Goal: Complete application form

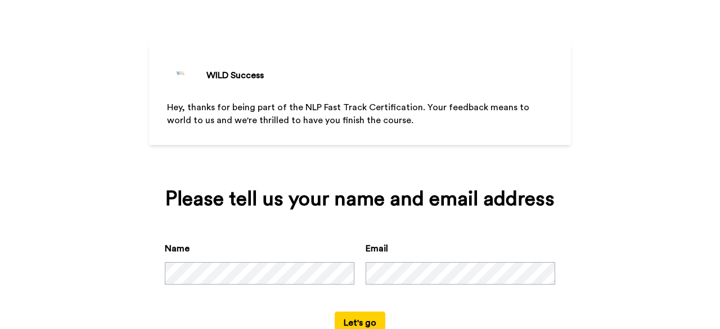
scroll to position [64, 0]
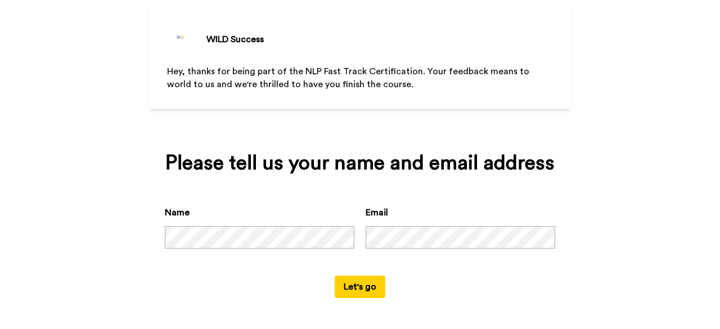
click at [347, 285] on button "Let's go" at bounding box center [359, 286] width 51 height 22
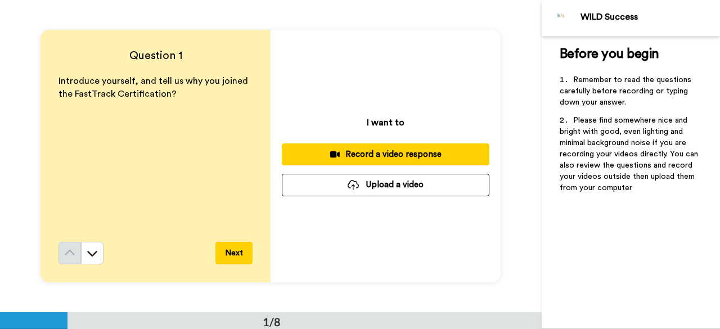
click at [400, 151] on div "Record a video response" at bounding box center [385, 154] width 189 height 12
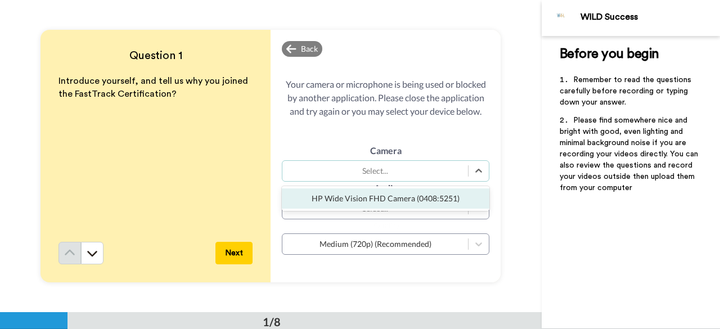
click at [433, 193] on div "HP Wide Vision FHD Camera (0408:5251)" at bounding box center [385, 198] width 207 height 20
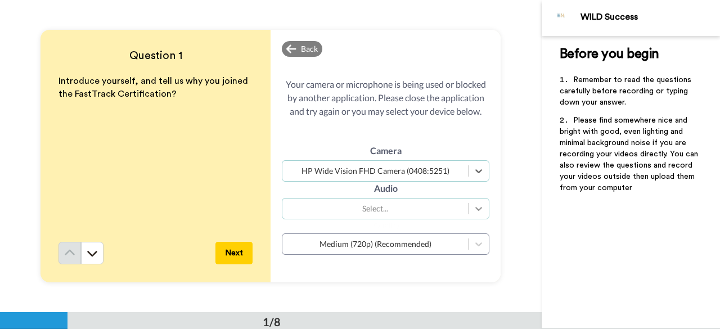
click at [477, 210] on icon at bounding box center [478, 208] width 11 height 11
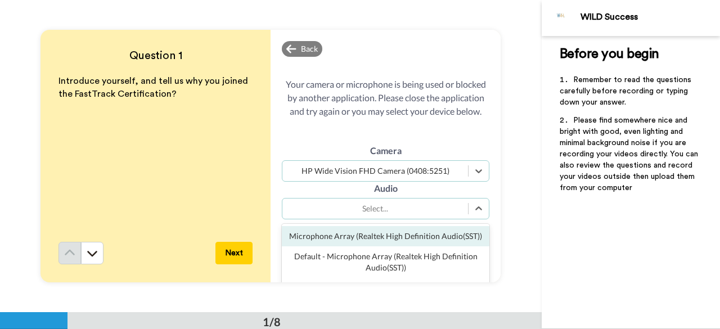
click at [447, 237] on div "Microphone Array (Realtek High Definition Audio(SST))" at bounding box center [385, 236] width 207 height 20
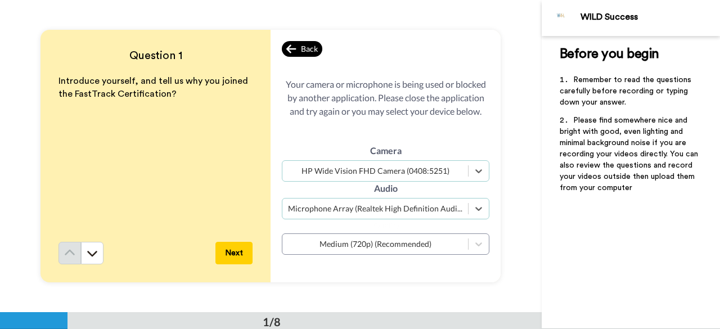
click at [297, 47] on div "Back" at bounding box center [302, 49] width 40 height 16
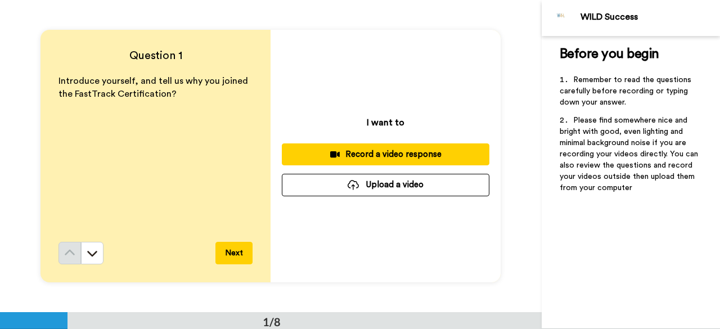
click at [232, 248] on button "Next" at bounding box center [233, 253] width 37 height 22
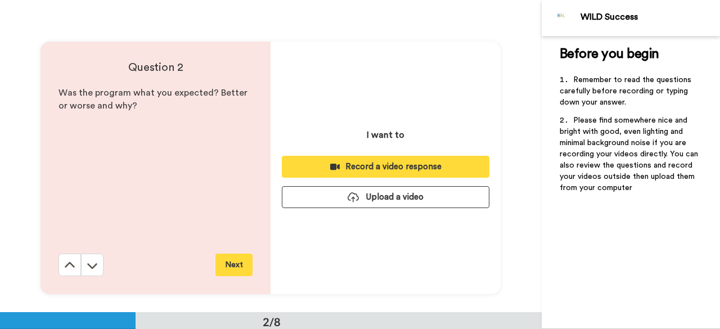
scroll to position [312, 0]
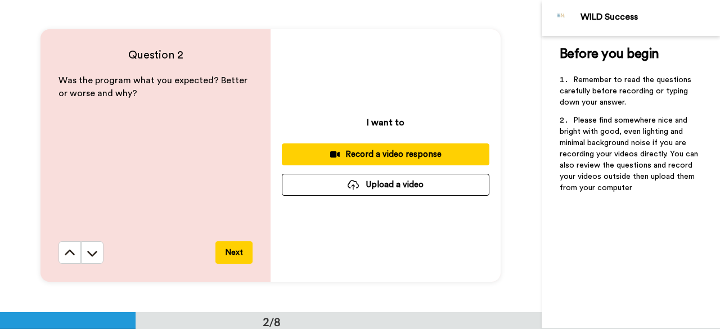
click at [236, 247] on button "Next" at bounding box center [233, 252] width 37 height 22
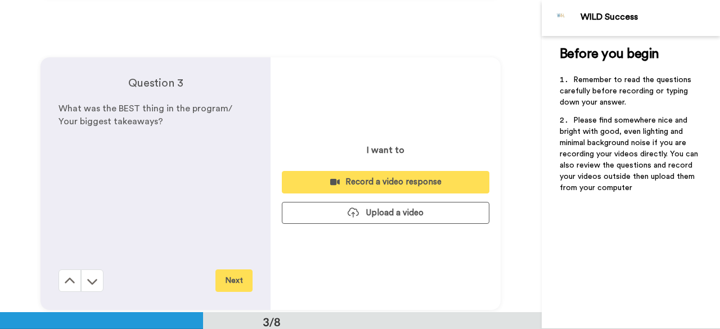
scroll to position [624, 0]
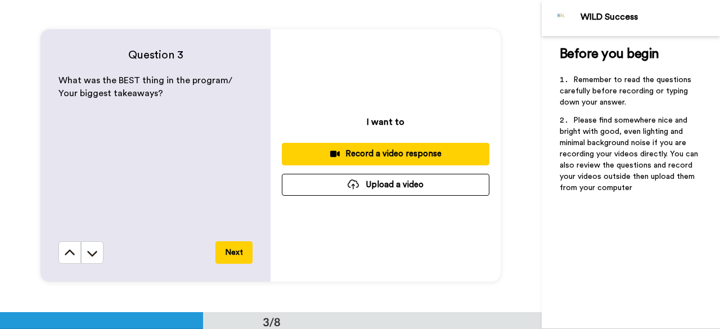
click at [236, 248] on button "Next" at bounding box center [233, 252] width 37 height 22
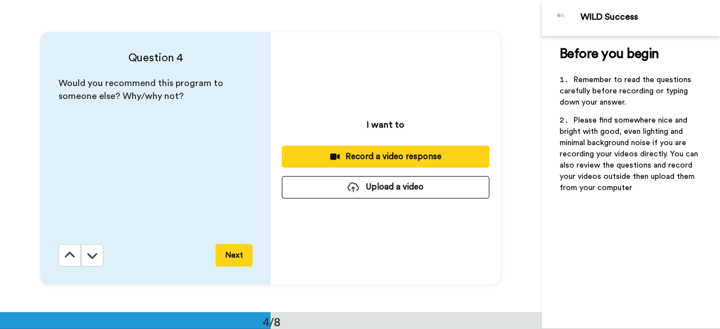
scroll to position [936, 0]
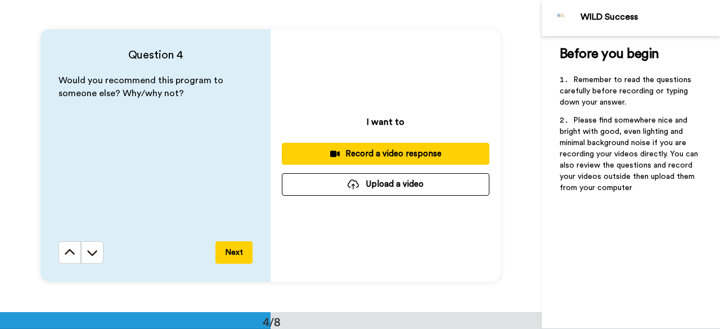
click at [236, 248] on button "Next" at bounding box center [233, 252] width 37 height 22
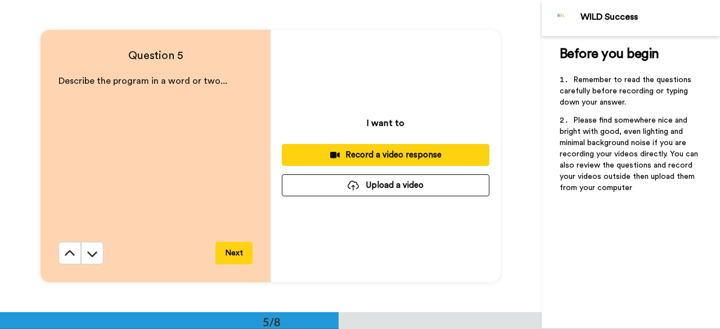
scroll to position [1248, 0]
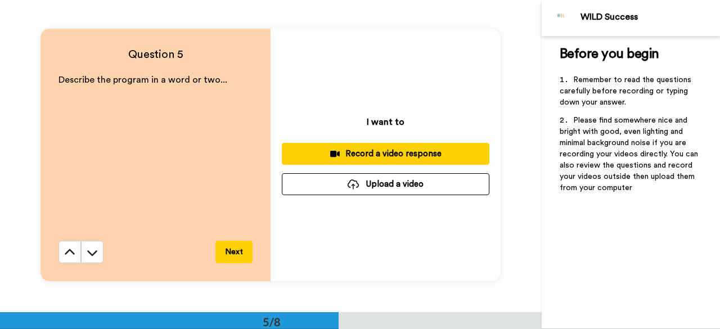
click at [236, 248] on button "Next" at bounding box center [233, 252] width 37 height 22
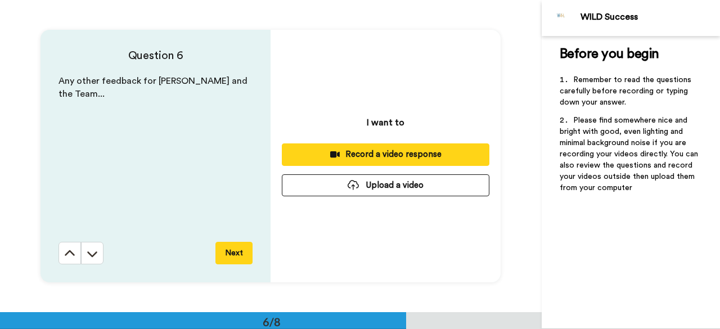
scroll to position [1560, 0]
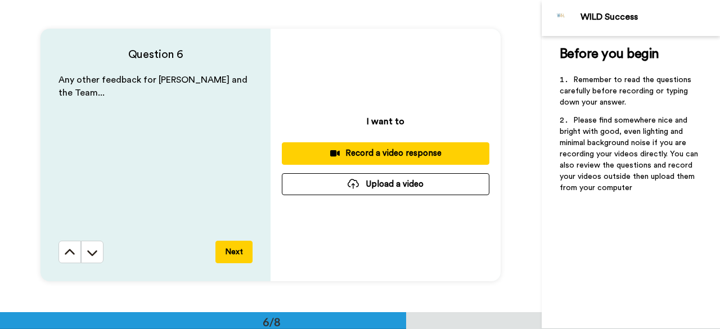
click at [236, 248] on button "Next" at bounding box center [233, 252] width 37 height 22
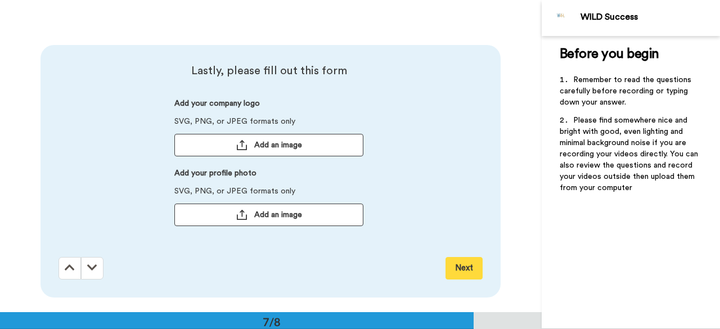
scroll to position [1872, 0]
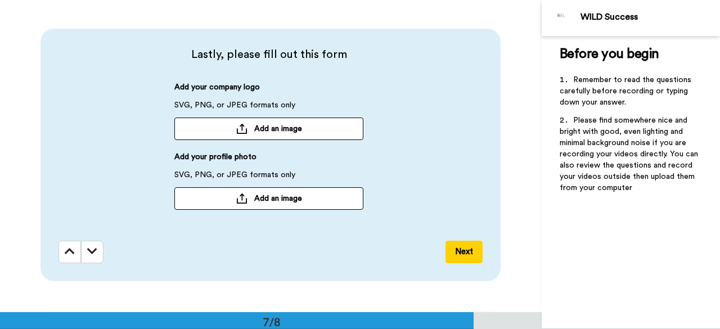
click at [268, 128] on span "Add an image" at bounding box center [278, 128] width 48 height 11
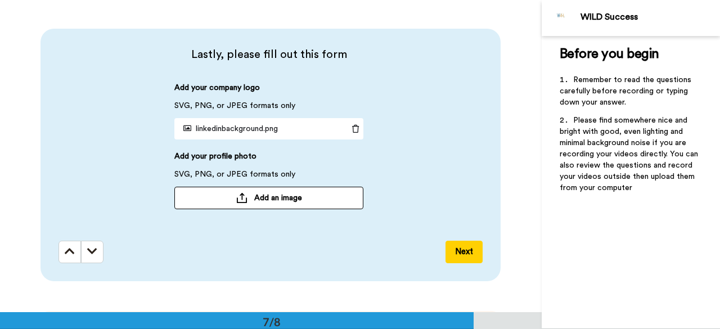
click at [259, 200] on span "Add an image" at bounding box center [278, 197] width 48 height 11
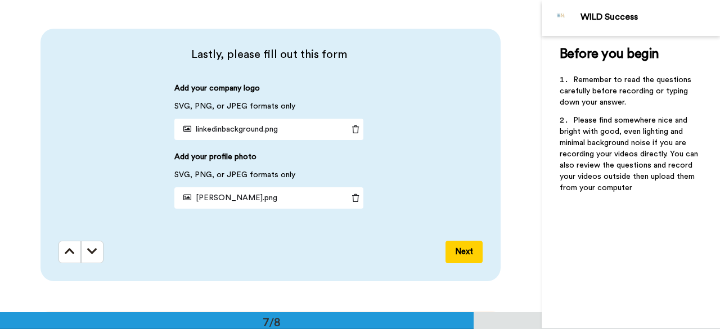
click at [462, 248] on button "Next" at bounding box center [463, 252] width 37 height 22
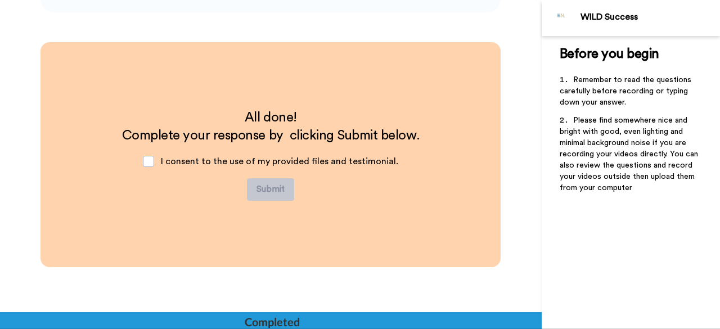
scroll to position [2184, 0]
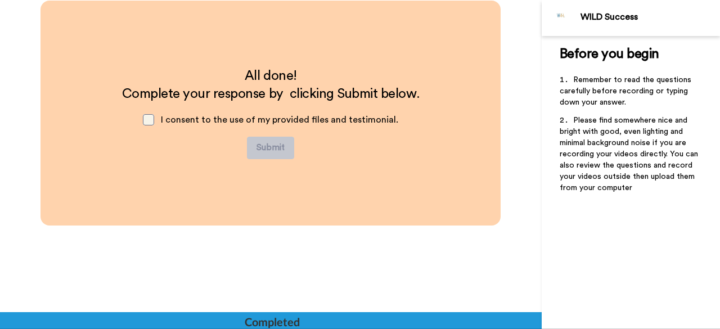
click at [148, 120] on span at bounding box center [148, 119] width 11 height 11
click at [268, 143] on button "Submit" at bounding box center [270, 148] width 47 height 22
